Goal: Find specific page/section: Find specific page/section

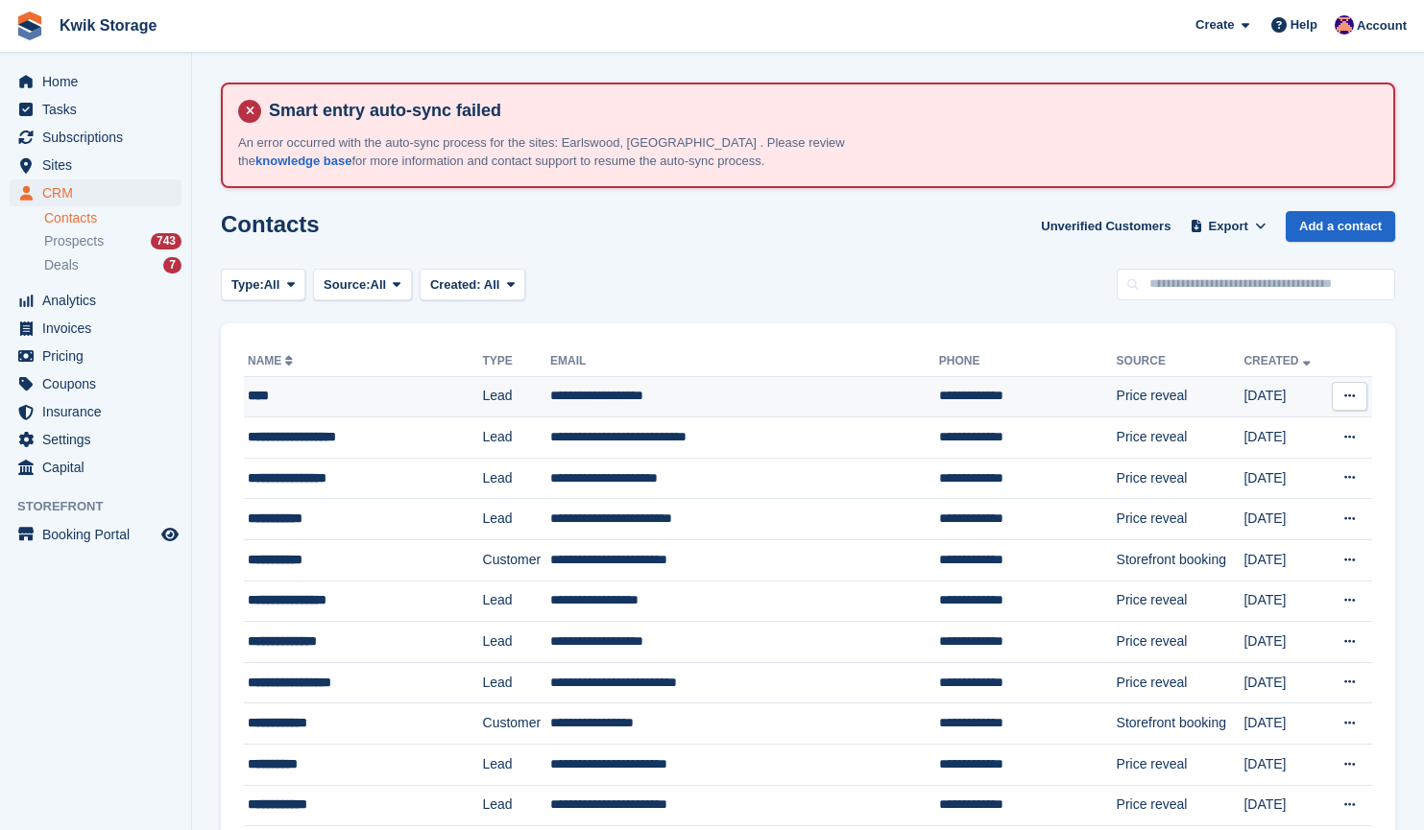
click at [414, 399] on div "****" at bounding box center [349, 396] width 202 height 20
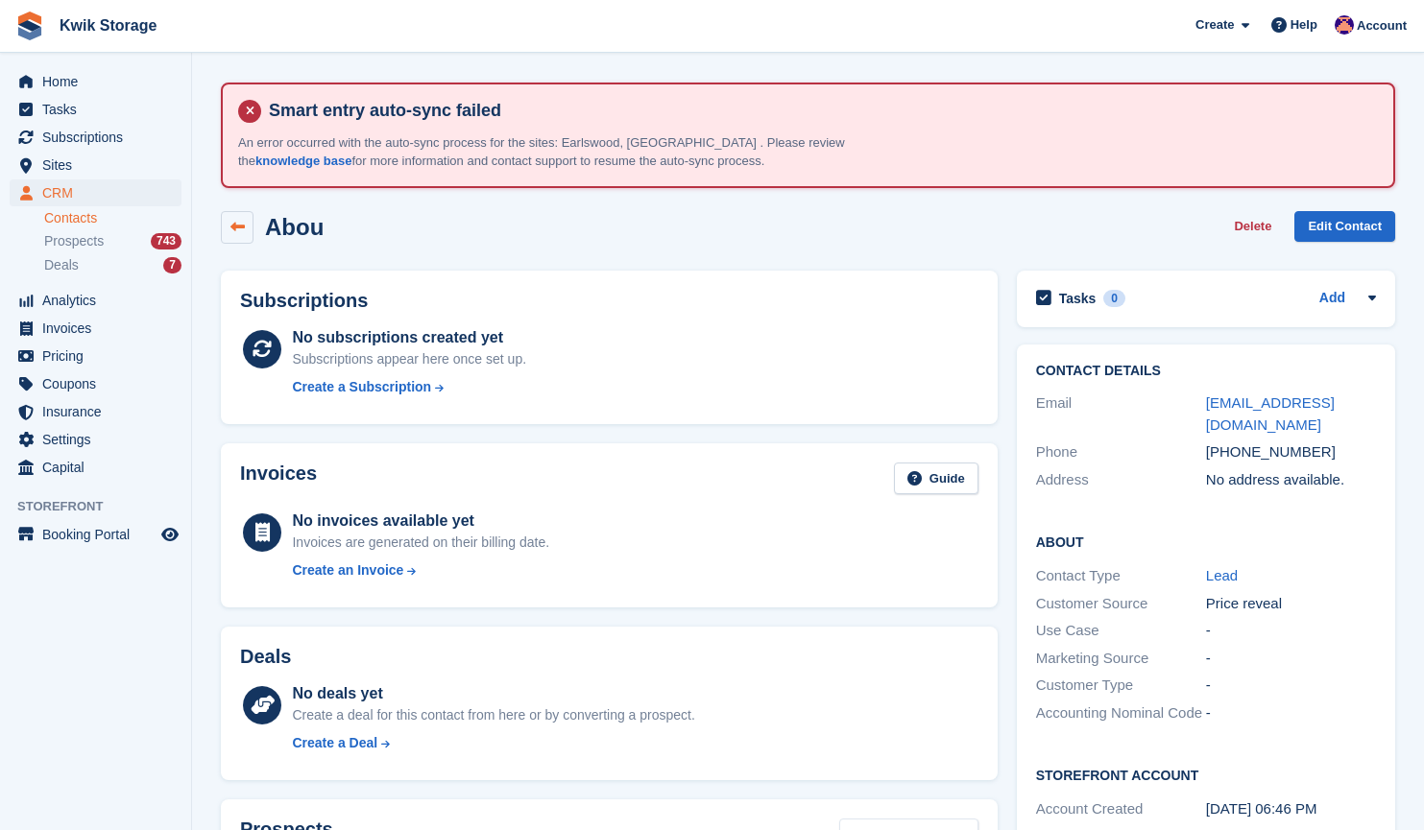
click at [237, 225] on icon at bounding box center [237, 227] width 14 height 14
